Goal: Information Seeking & Learning: Compare options

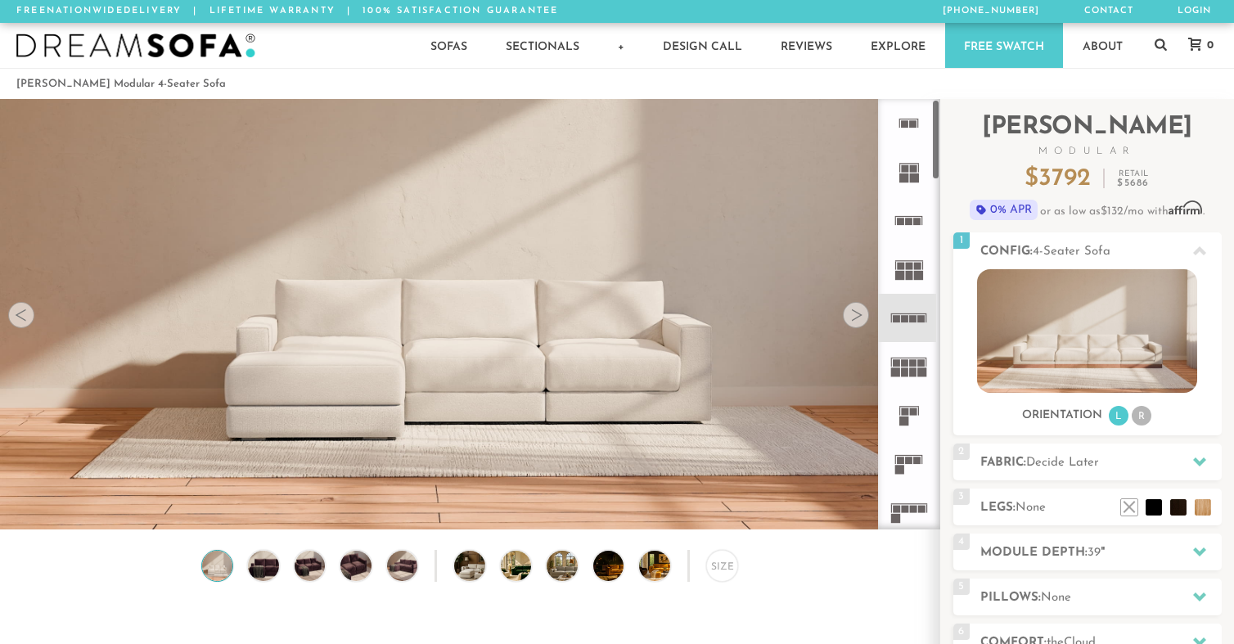
click at [901, 272] on rect at bounding box center [899, 275] width 9 height 9
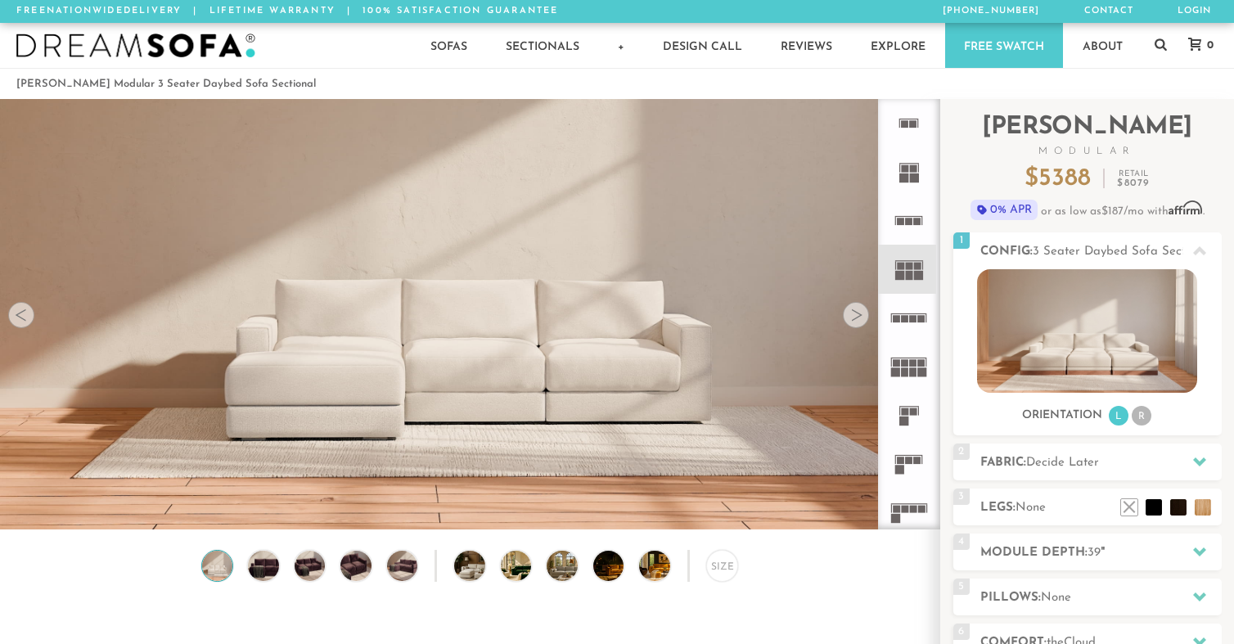
click at [911, 322] on rect at bounding box center [913, 318] width 7 height 7
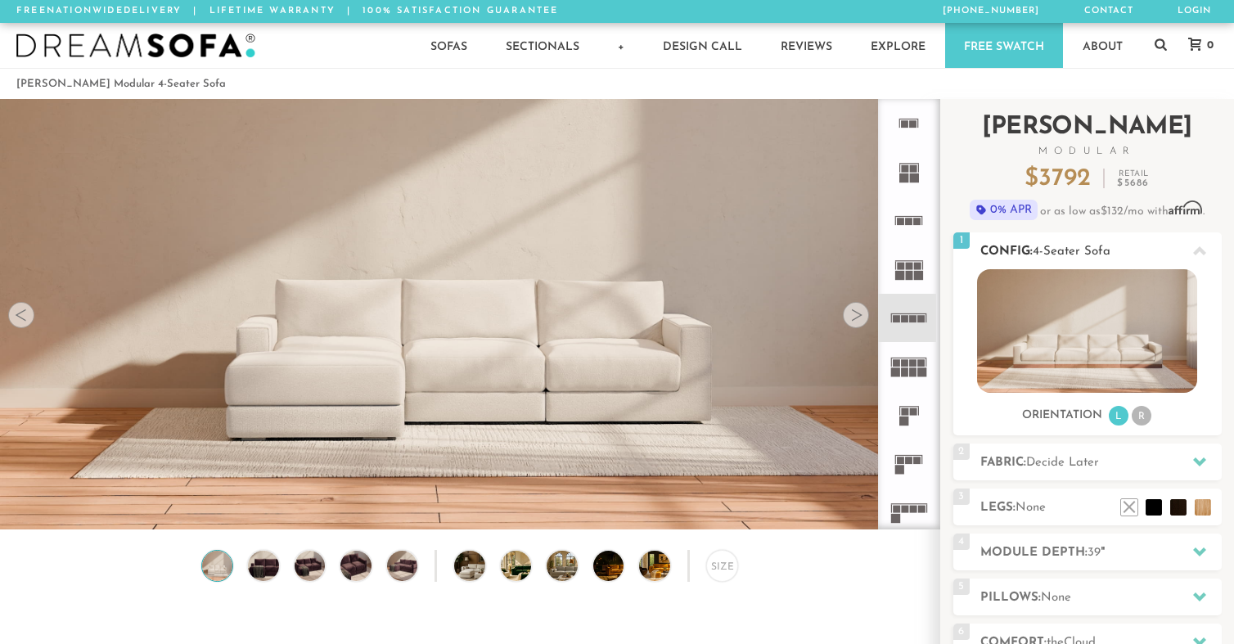
click at [1093, 348] on img at bounding box center [1087, 331] width 220 height 124
click at [914, 506] on rect at bounding box center [913, 509] width 7 height 7
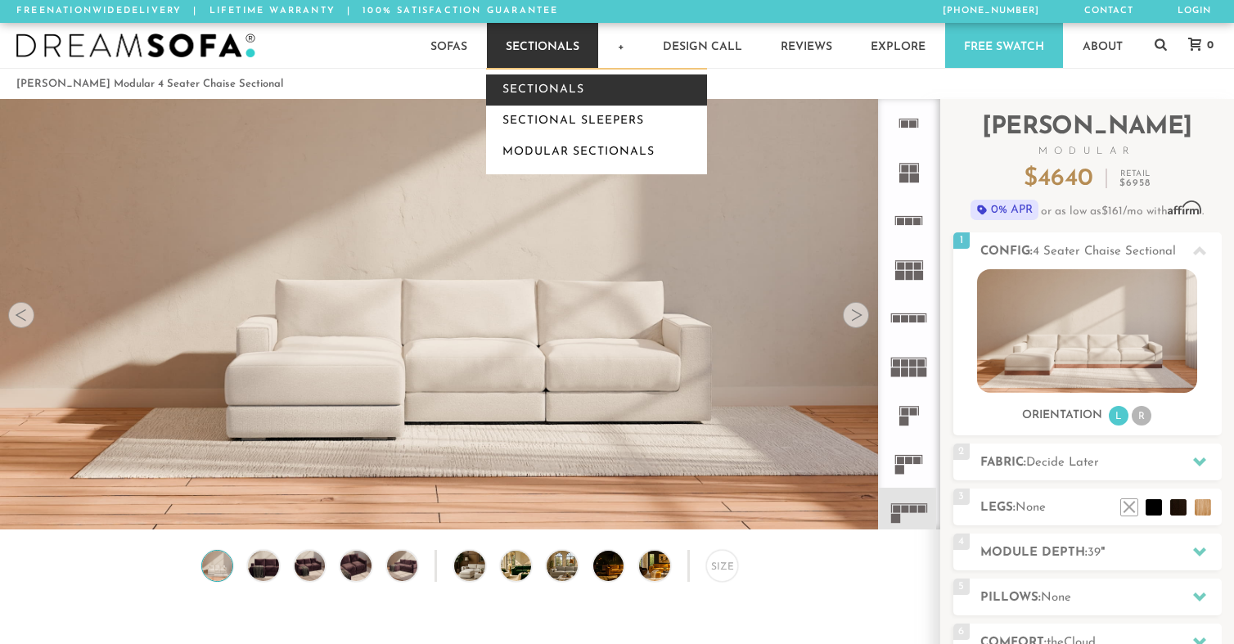
click at [531, 87] on link "Sectionals" at bounding box center [596, 89] width 221 height 31
